Goal: Task Accomplishment & Management: Use online tool/utility

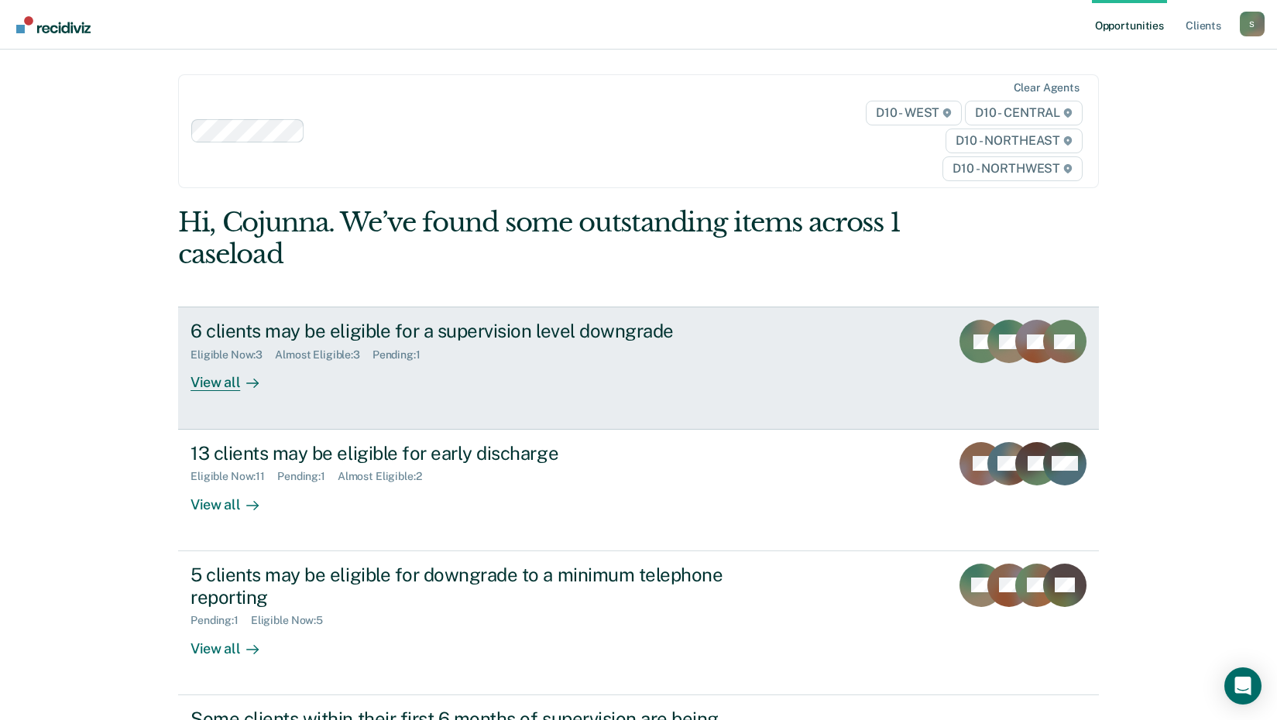
click at [216, 386] on div "View all" at bounding box center [233, 377] width 87 height 30
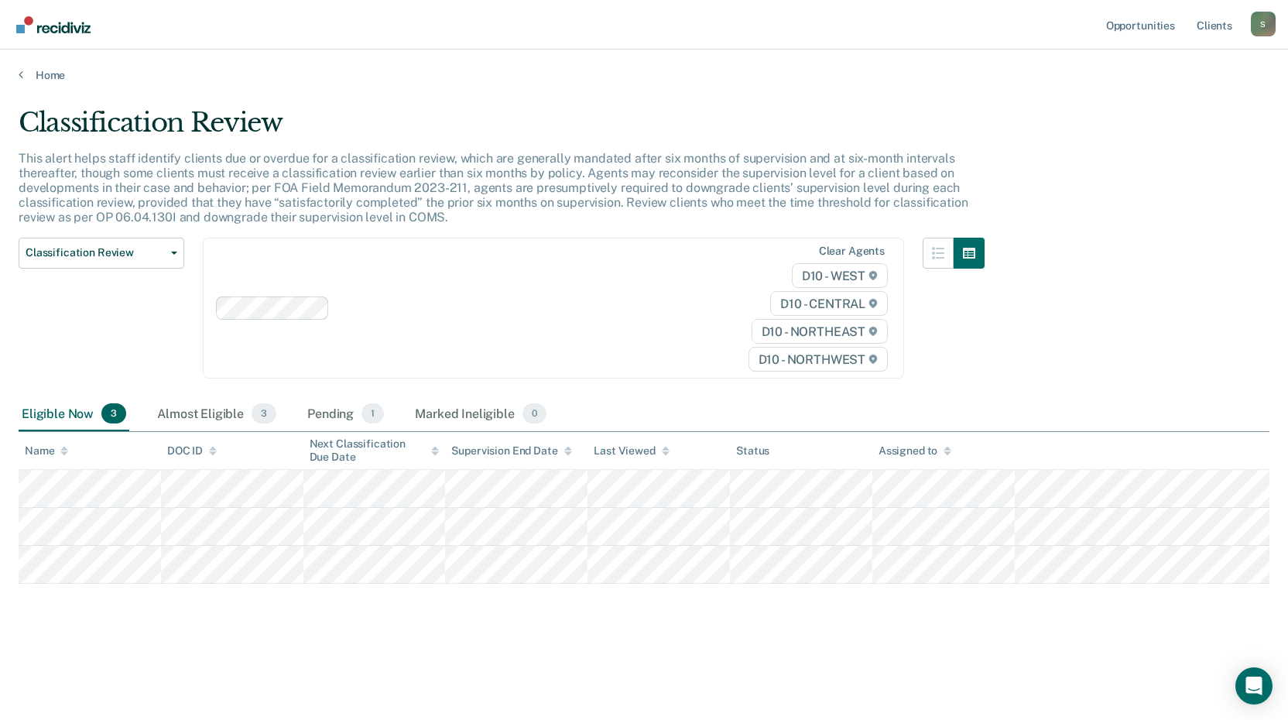
click at [216, 386] on div "Classification Review Classification Review Early Discharge Minimum Telephone R…" at bounding box center [502, 318] width 966 height 160
